Goal: Task Accomplishment & Management: Use online tool/utility

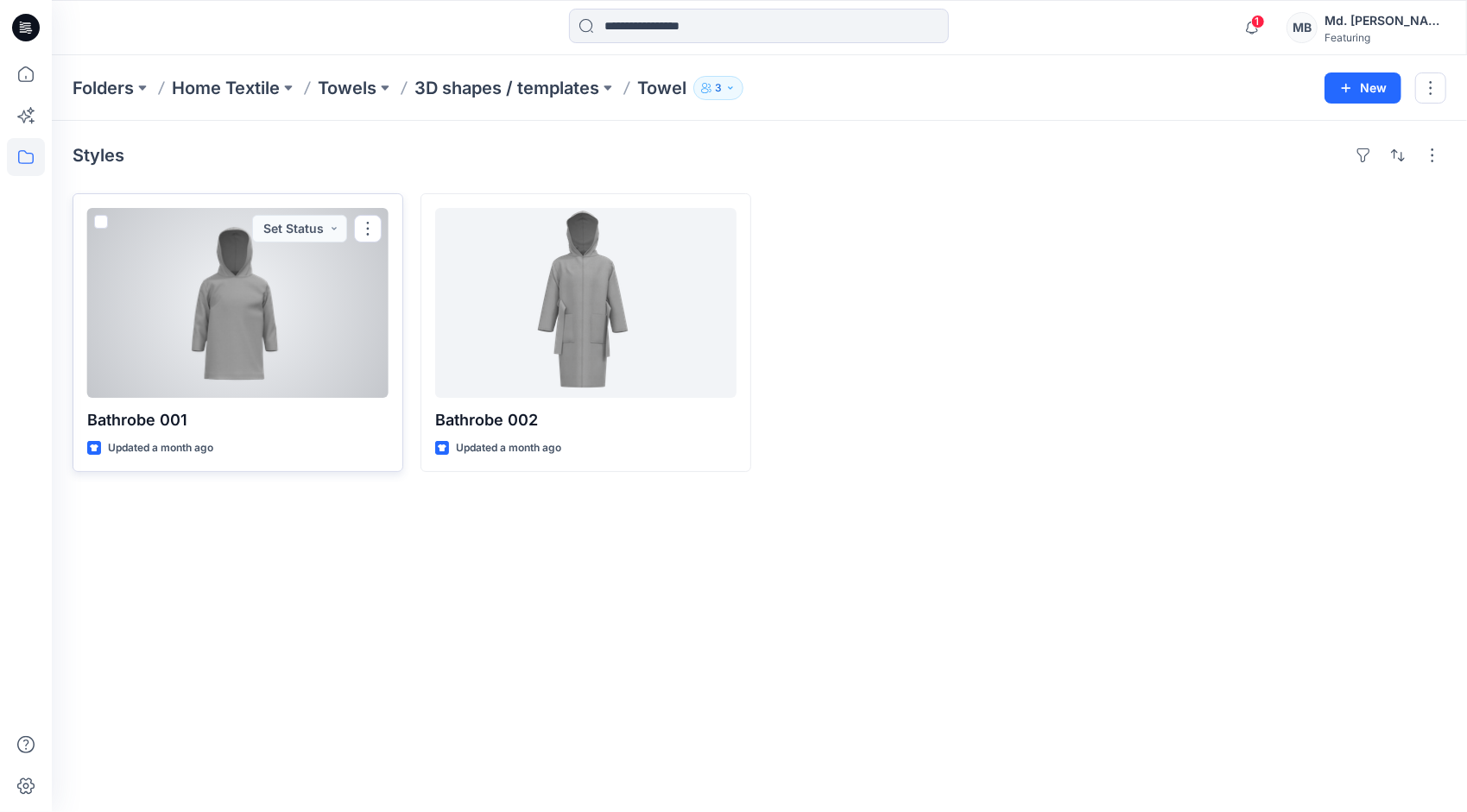
click at [100, 221] on span at bounding box center [101, 222] width 14 height 14
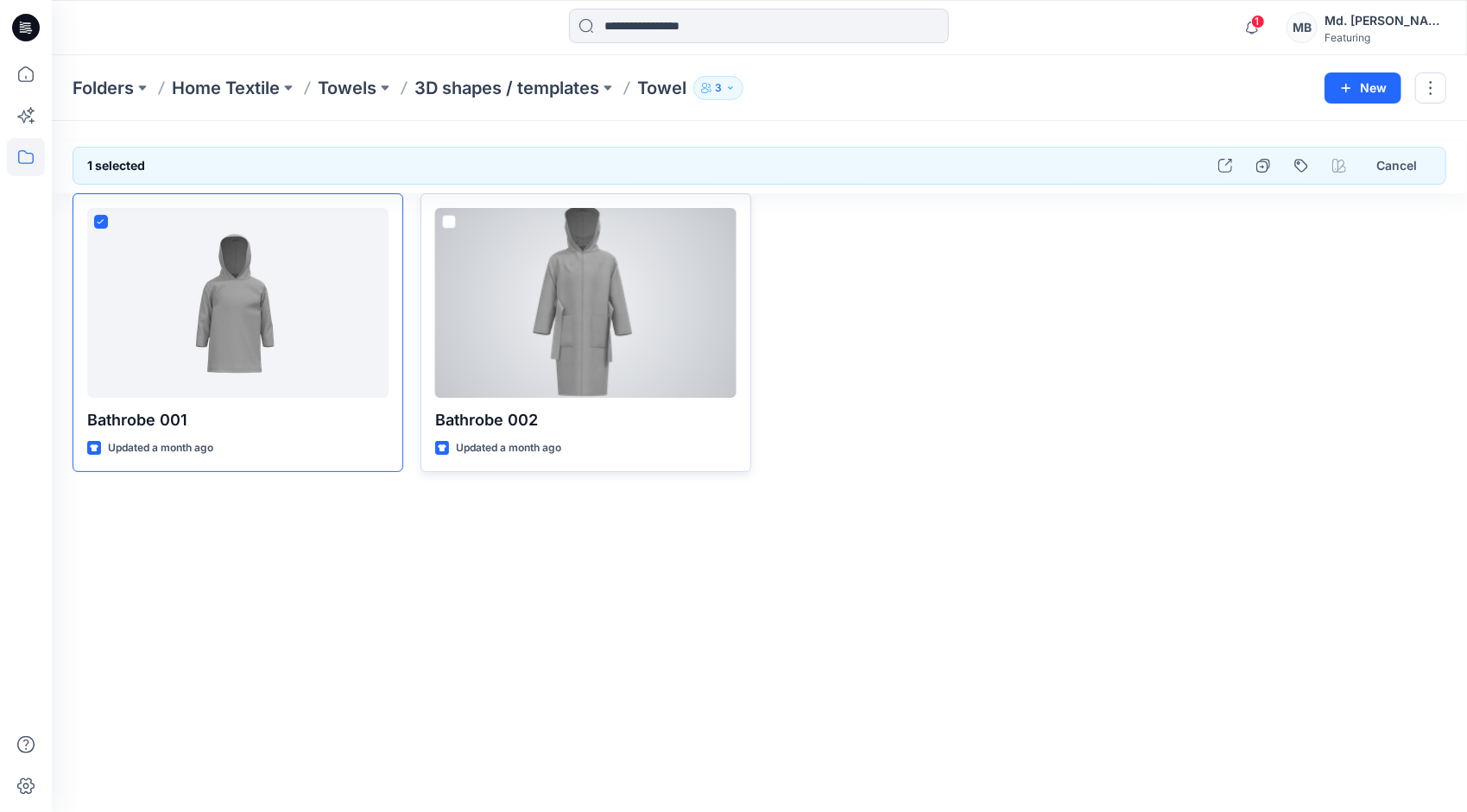
click at [453, 222] on span at bounding box center [449, 222] width 14 height 14
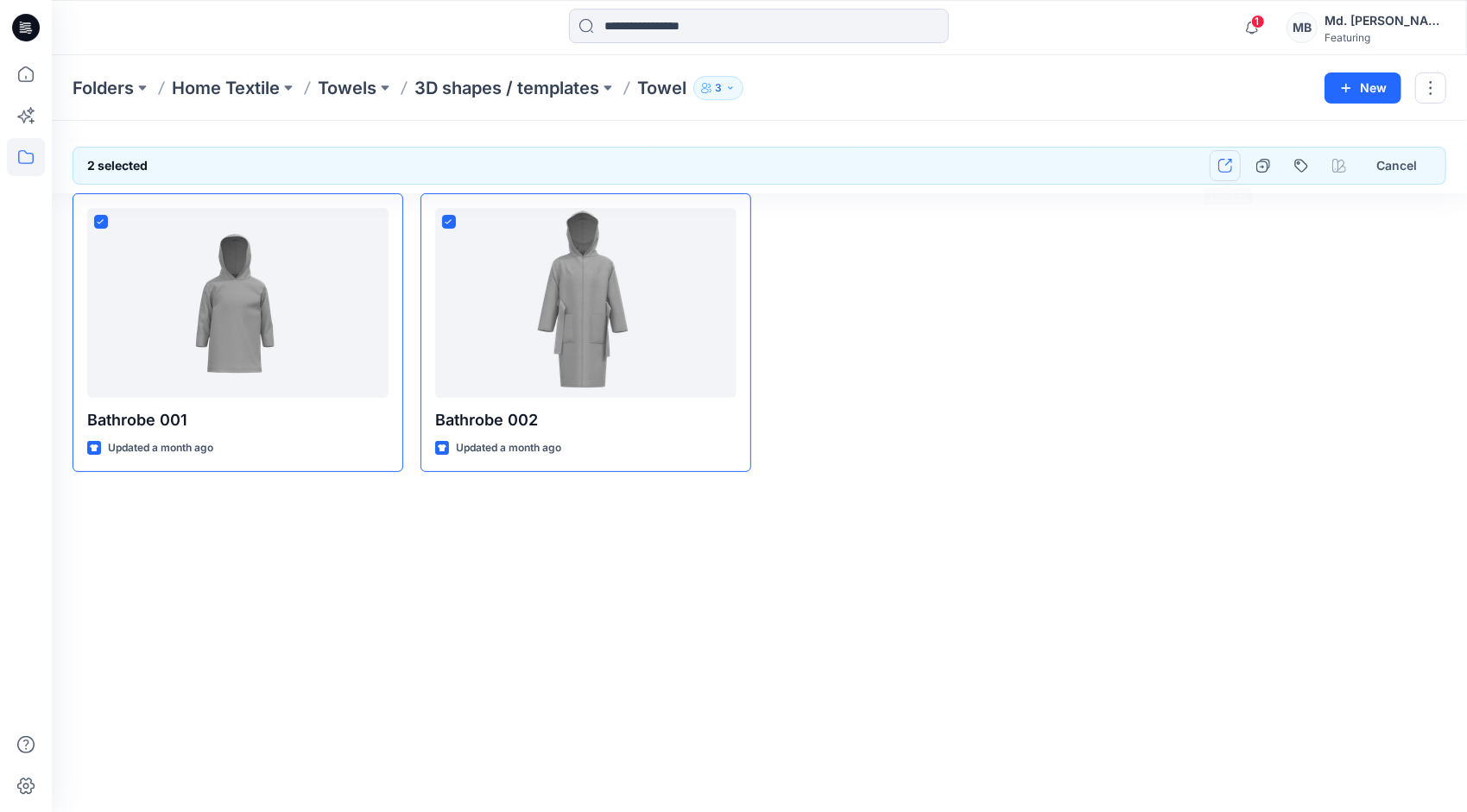
click at [1233, 157] on button "button" at bounding box center [1226, 166] width 31 height 31
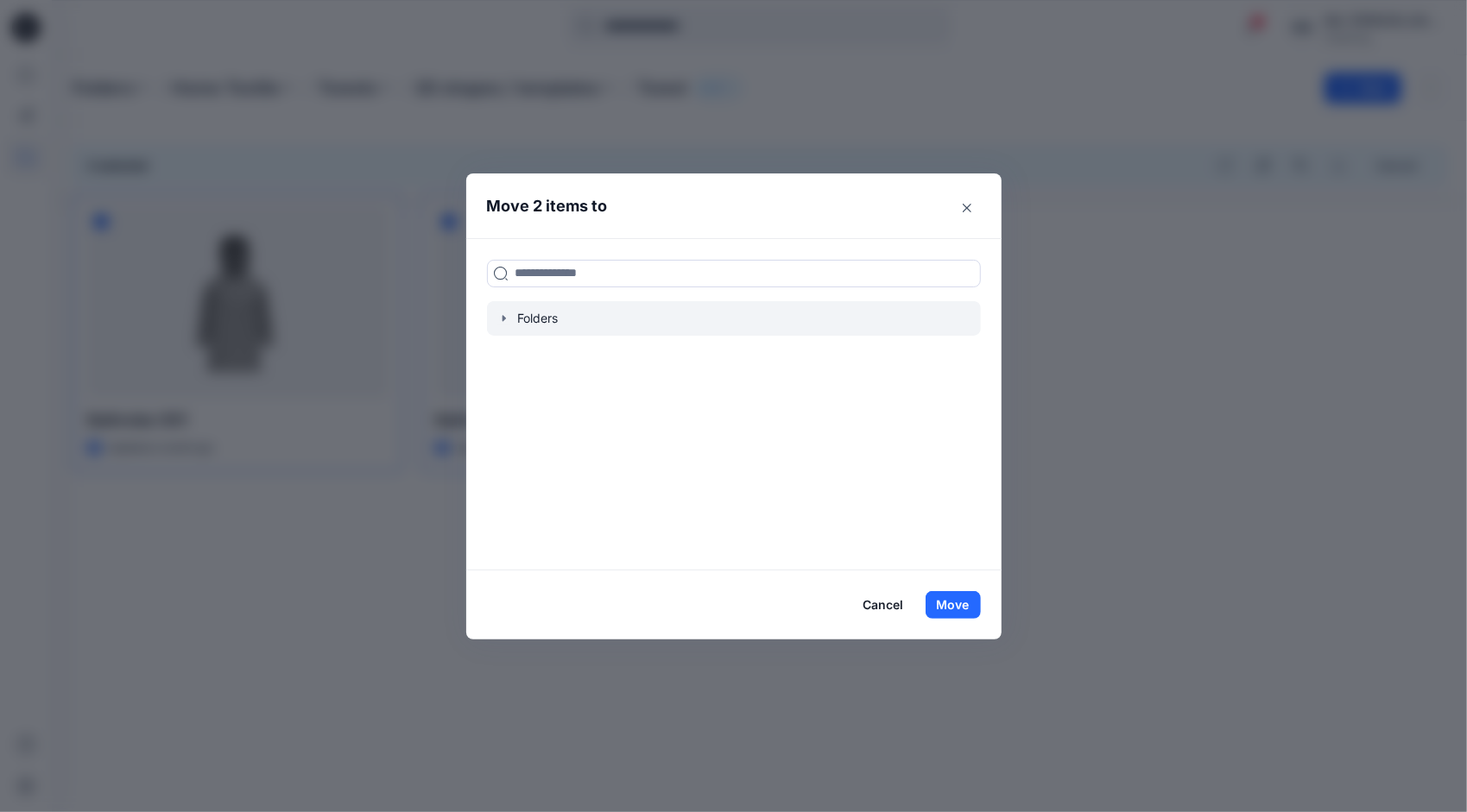
click at [508, 316] on icon "button" at bounding box center [504, 319] width 14 height 14
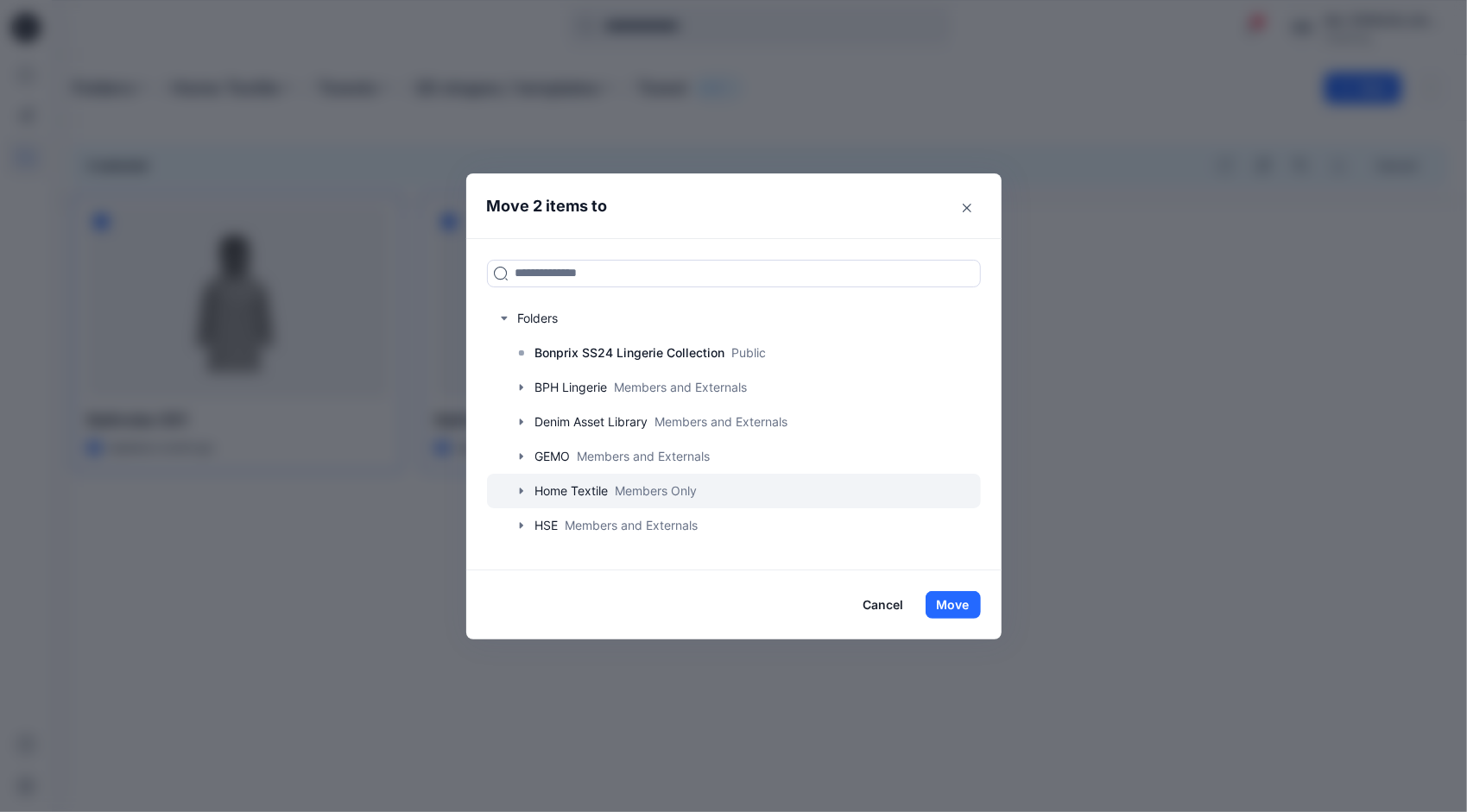
click at [574, 484] on div at bounding box center [733, 491] width 494 height 34
click at [525, 486] on icon "button" at bounding box center [522, 491] width 14 height 14
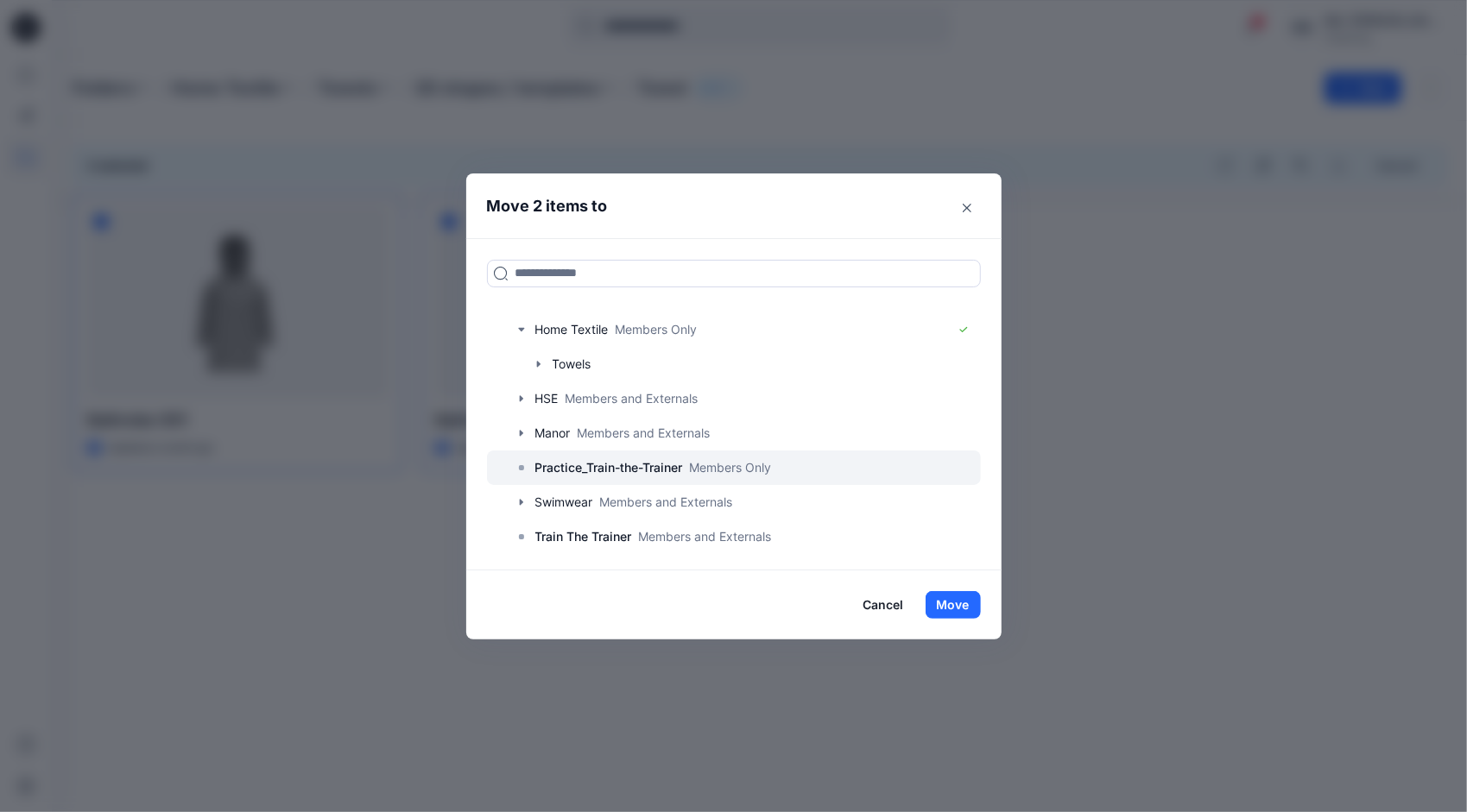
scroll to position [166, 0]
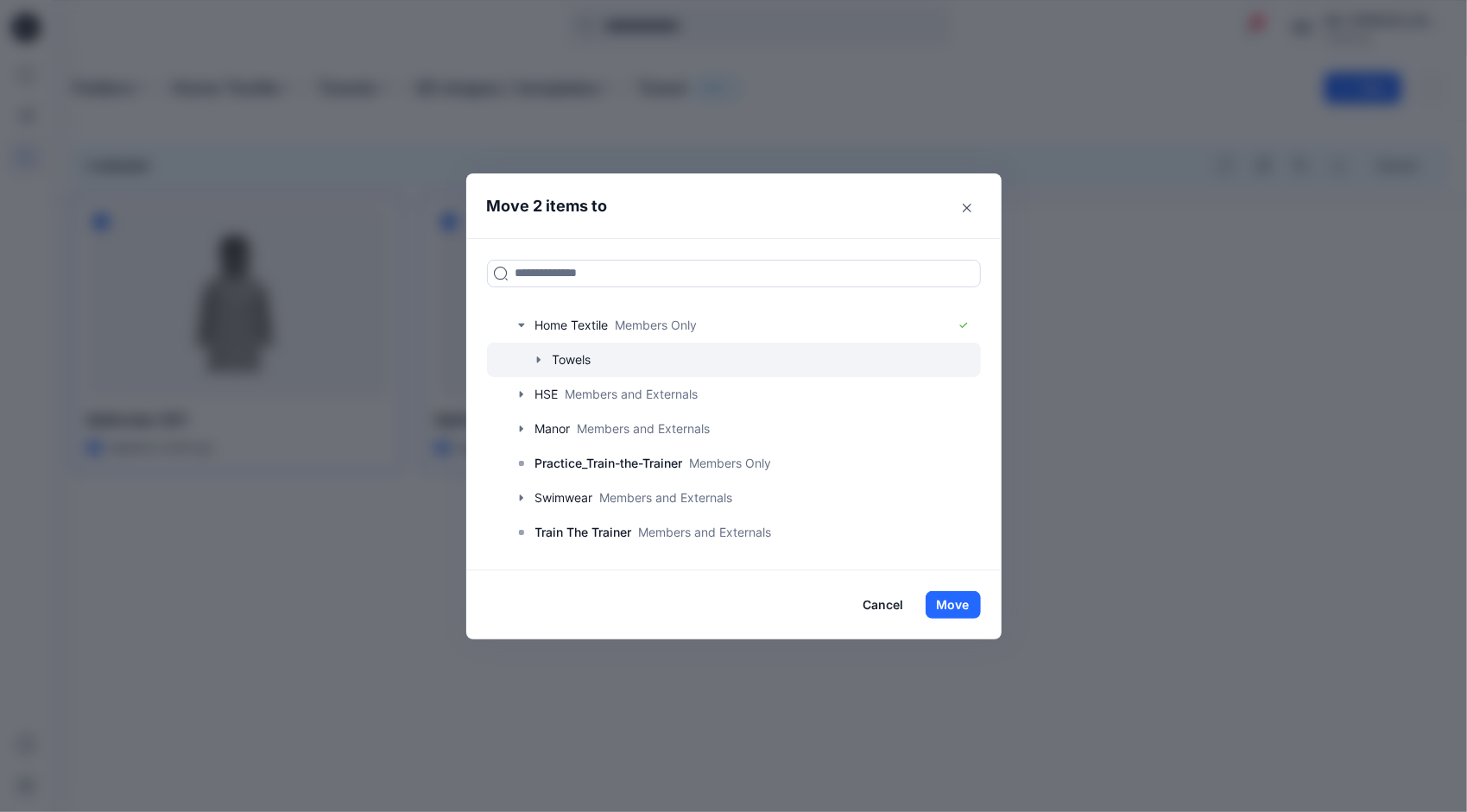
click at [540, 366] on div at bounding box center [733, 360] width 494 height 34
click at [540, 357] on icon "button" at bounding box center [539, 360] width 14 height 14
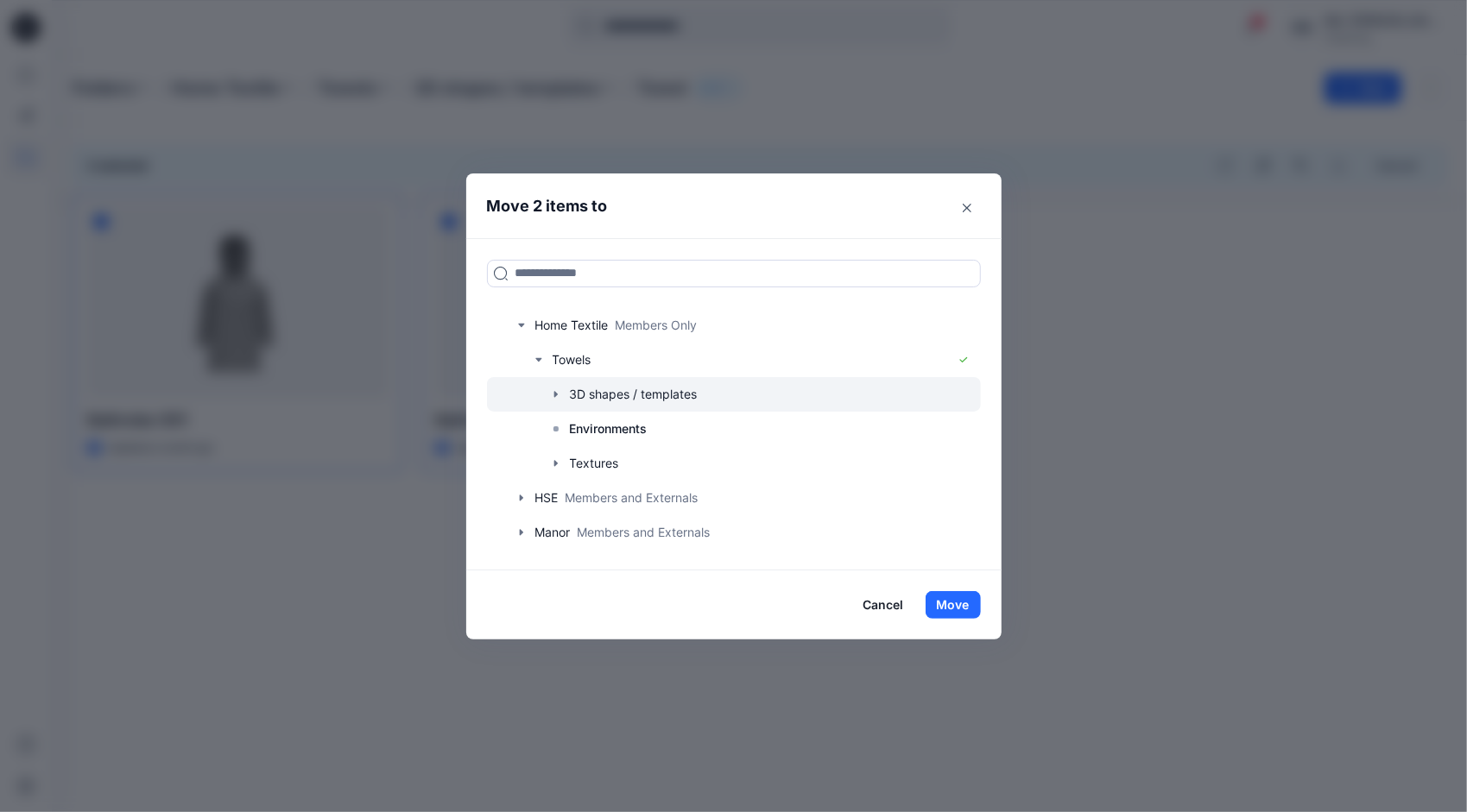
click at [560, 393] on icon "button" at bounding box center [556, 395] width 14 height 14
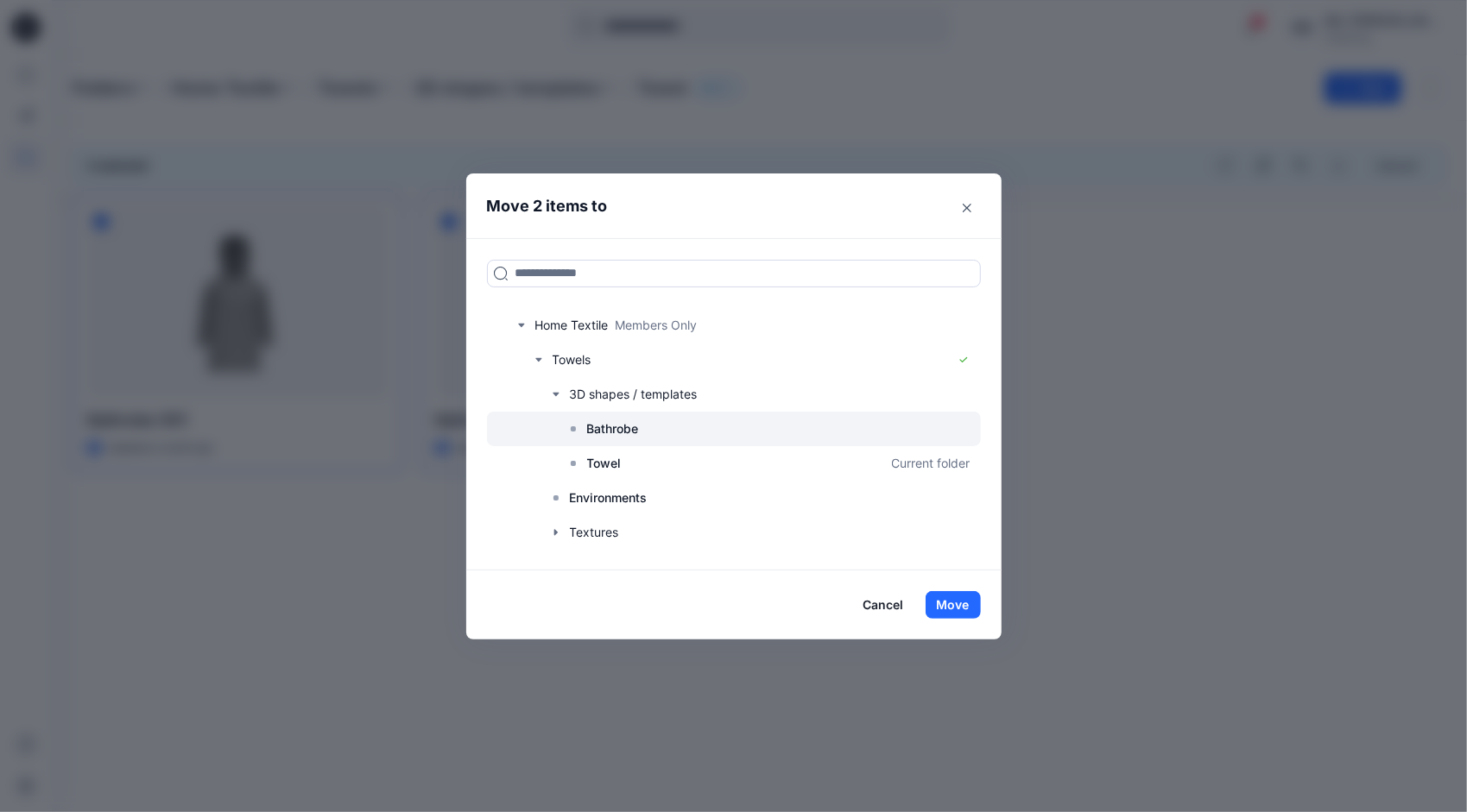
click at [592, 424] on p "Bathrobe" at bounding box center [613, 429] width 52 height 21
click at [943, 607] on button "Move" at bounding box center [953, 605] width 56 height 27
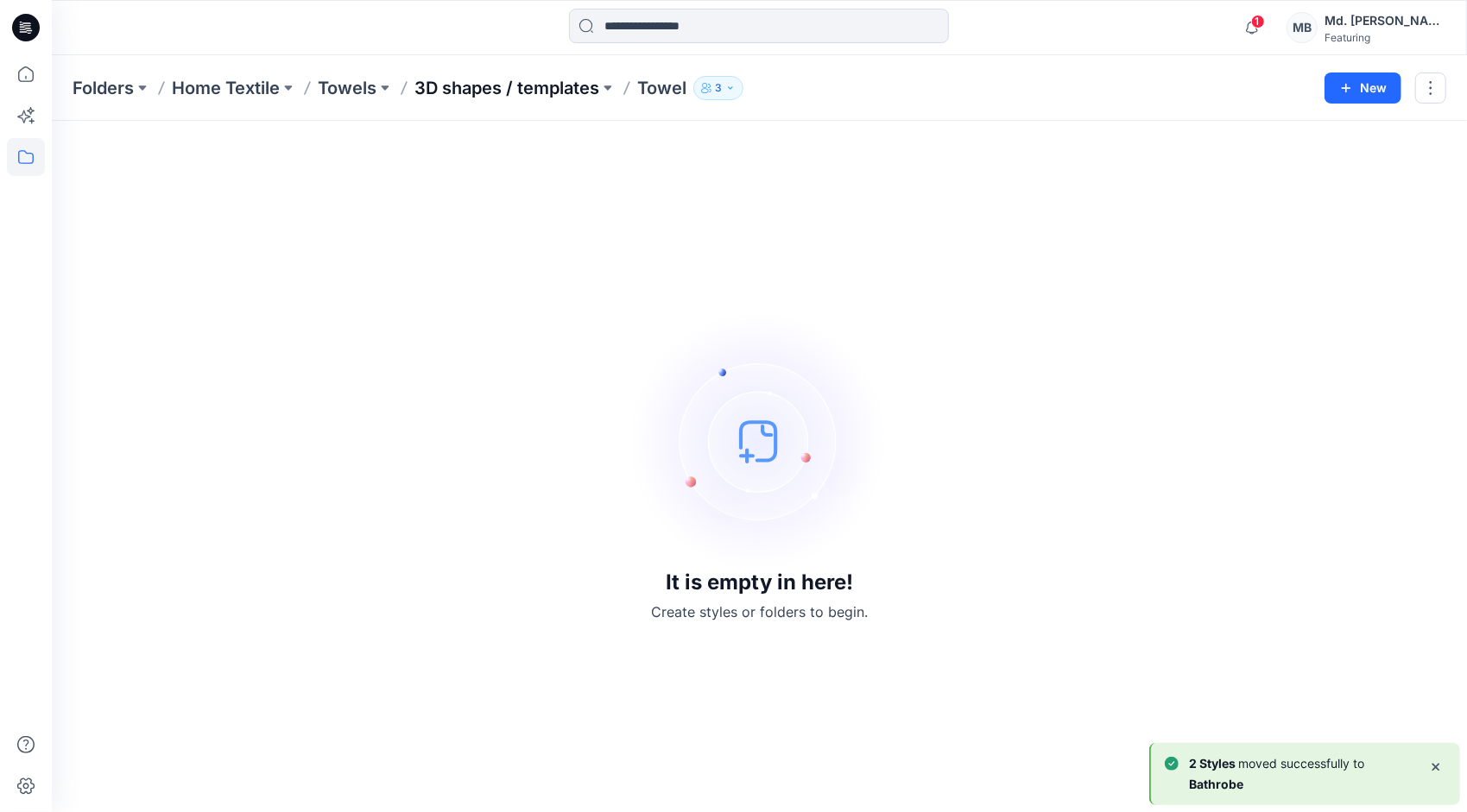
click at [558, 90] on p "3D shapes / templates" at bounding box center [506, 88] width 185 height 24
